Goal: Register for event/course

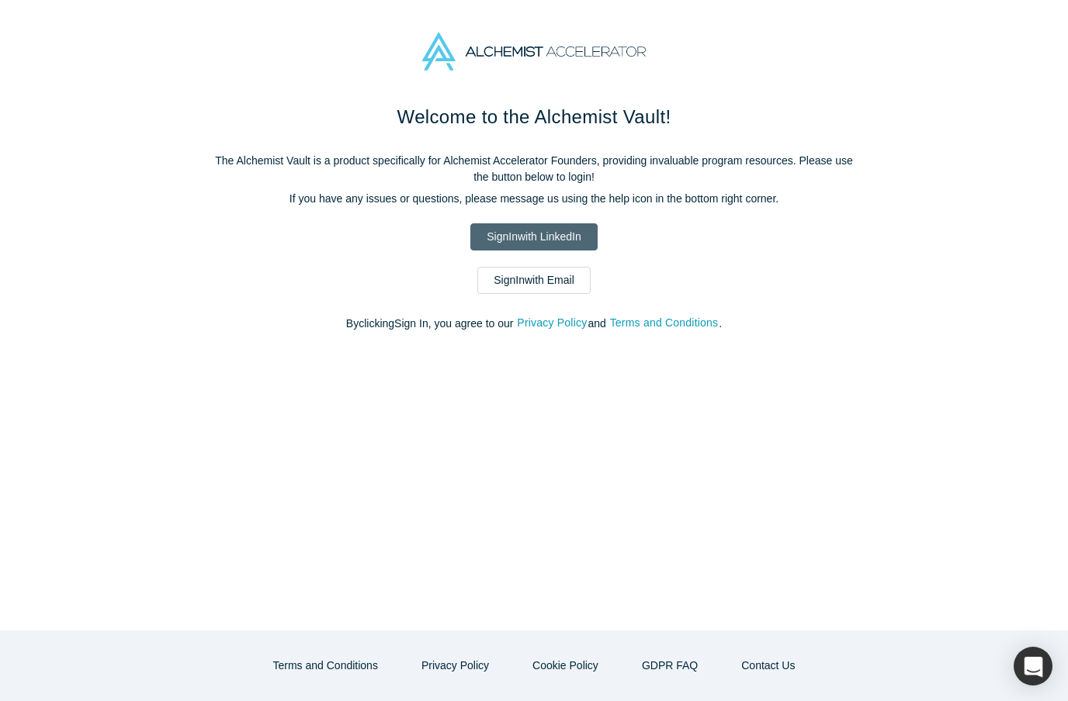
click at [550, 241] on link "Sign In with LinkedIn" at bounding box center [533, 236] width 126 height 27
